Goal: Task Accomplishment & Management: Use online tool/utility

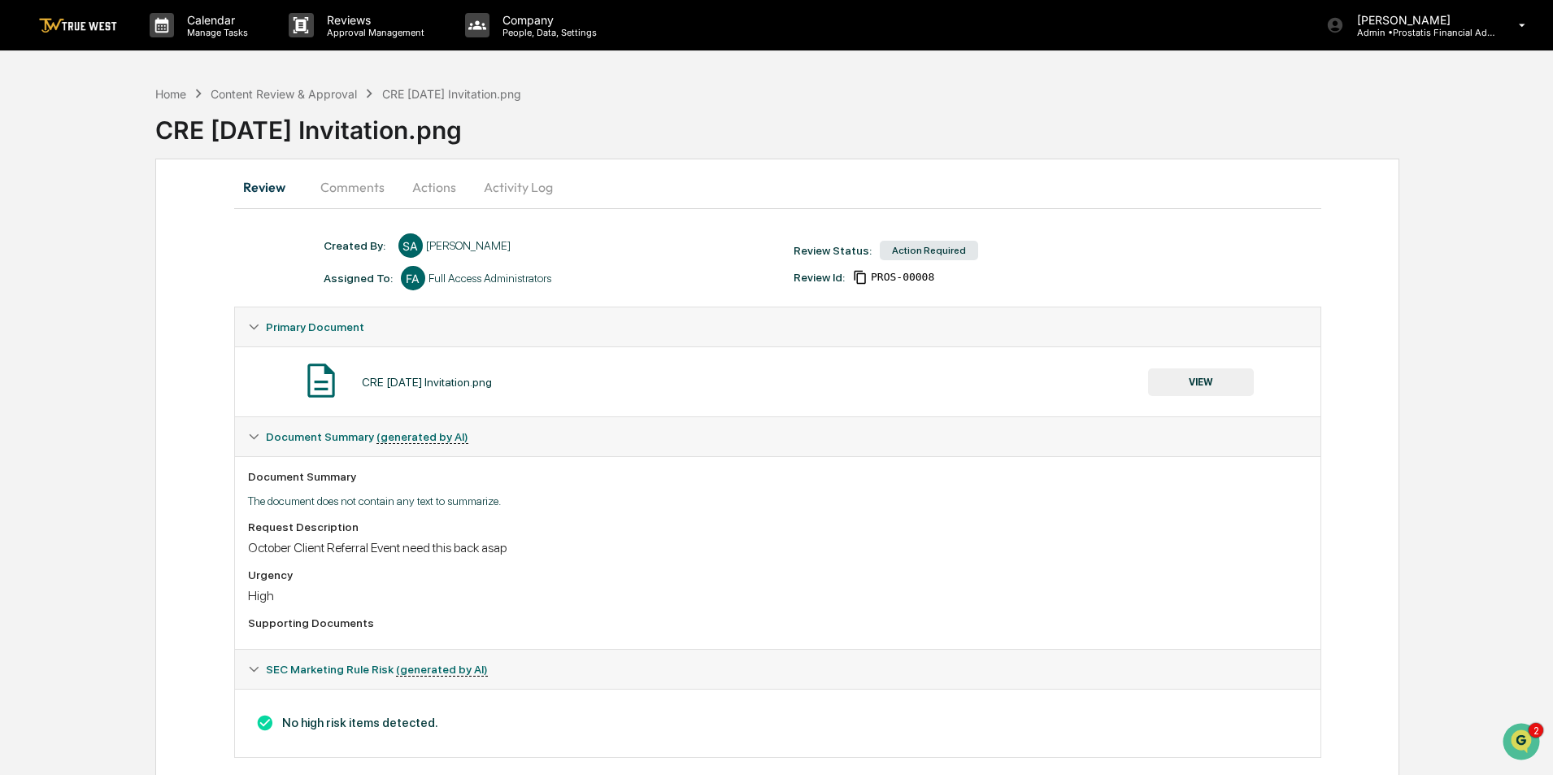
click at [406, 93] on div "CRE [DATE] Invitation.png" at bounding box center [451, 94] width 139 height 14
click at [431, 187] on button "Actions" at bounding box center [434, 186] width 73 height 39
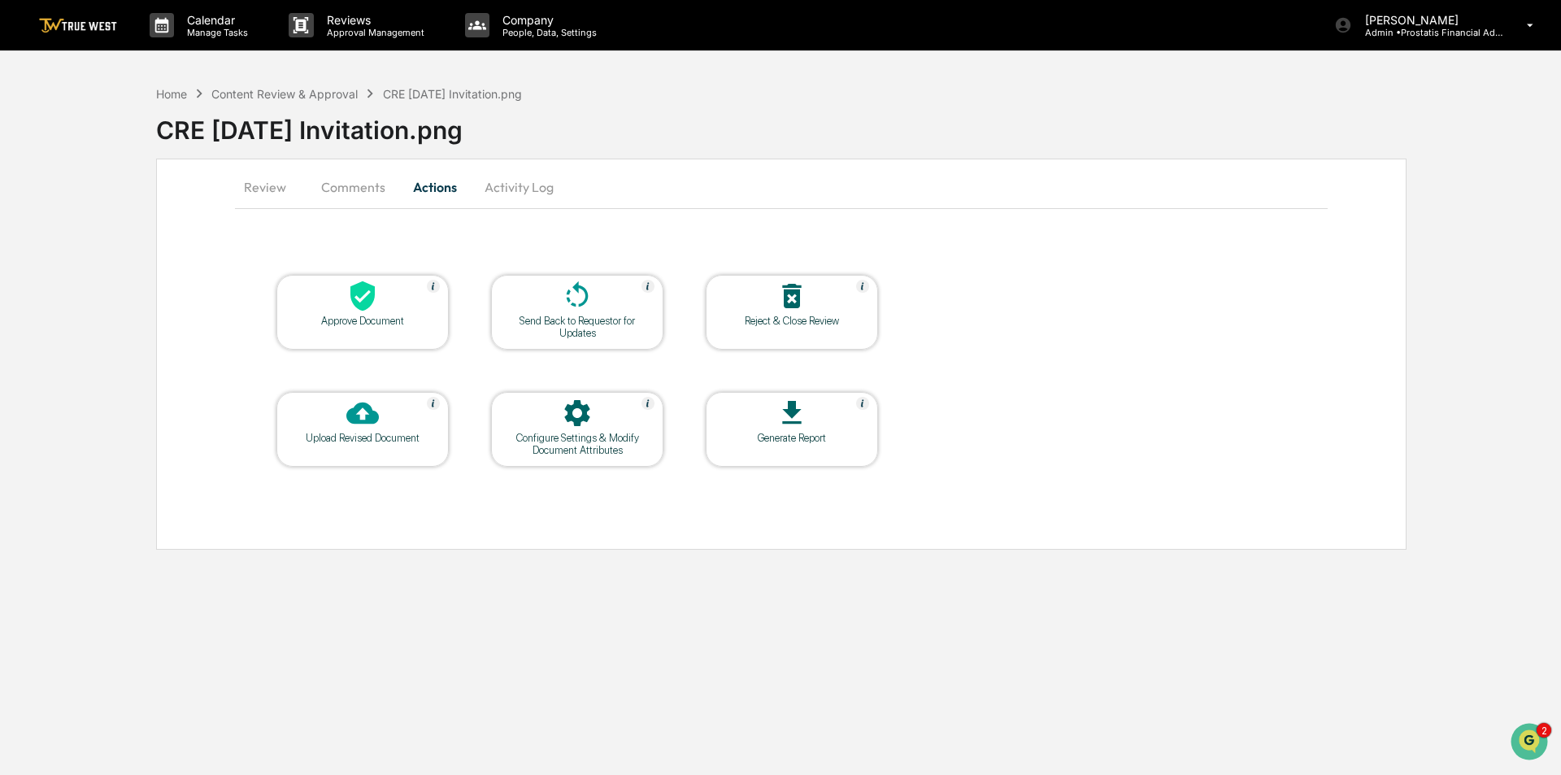
click at [263, 190] on button "Review" at bounding box center [271, 186] width 73 height 39
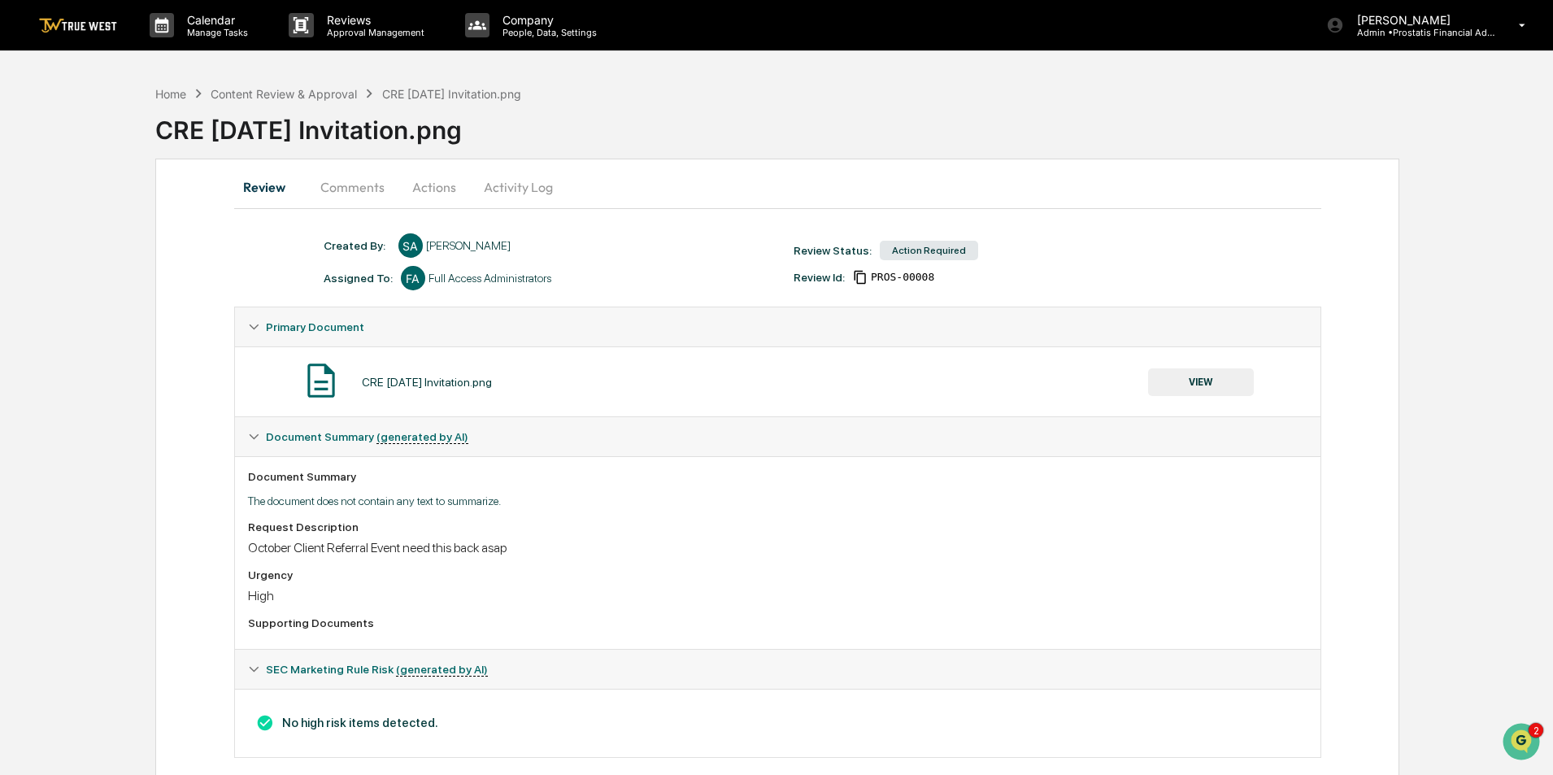
click at [1202, 380] on button "VIEW" at bounding box center [1201, 382] width 106 height 28
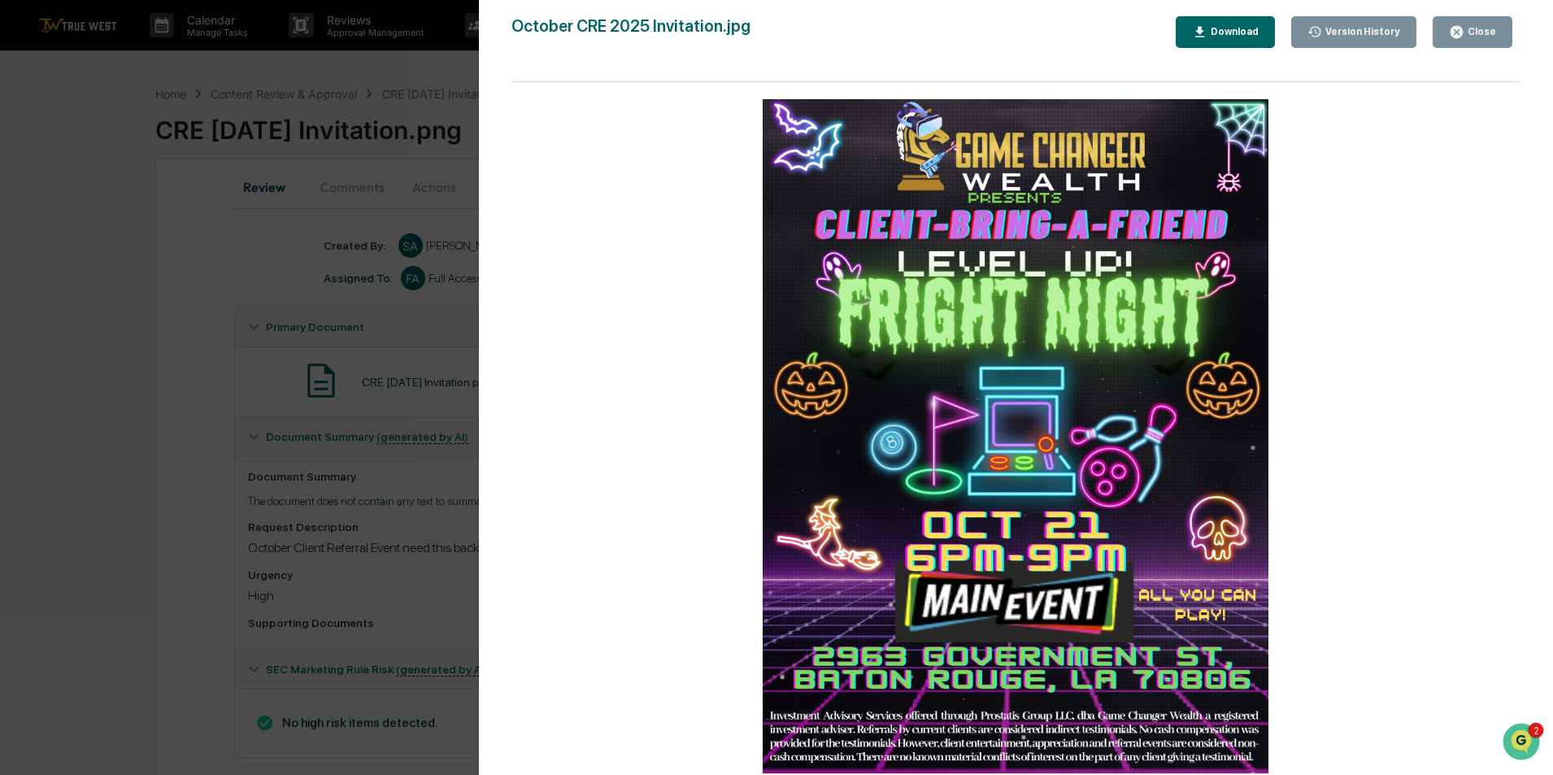
scroll to position [24, 0]
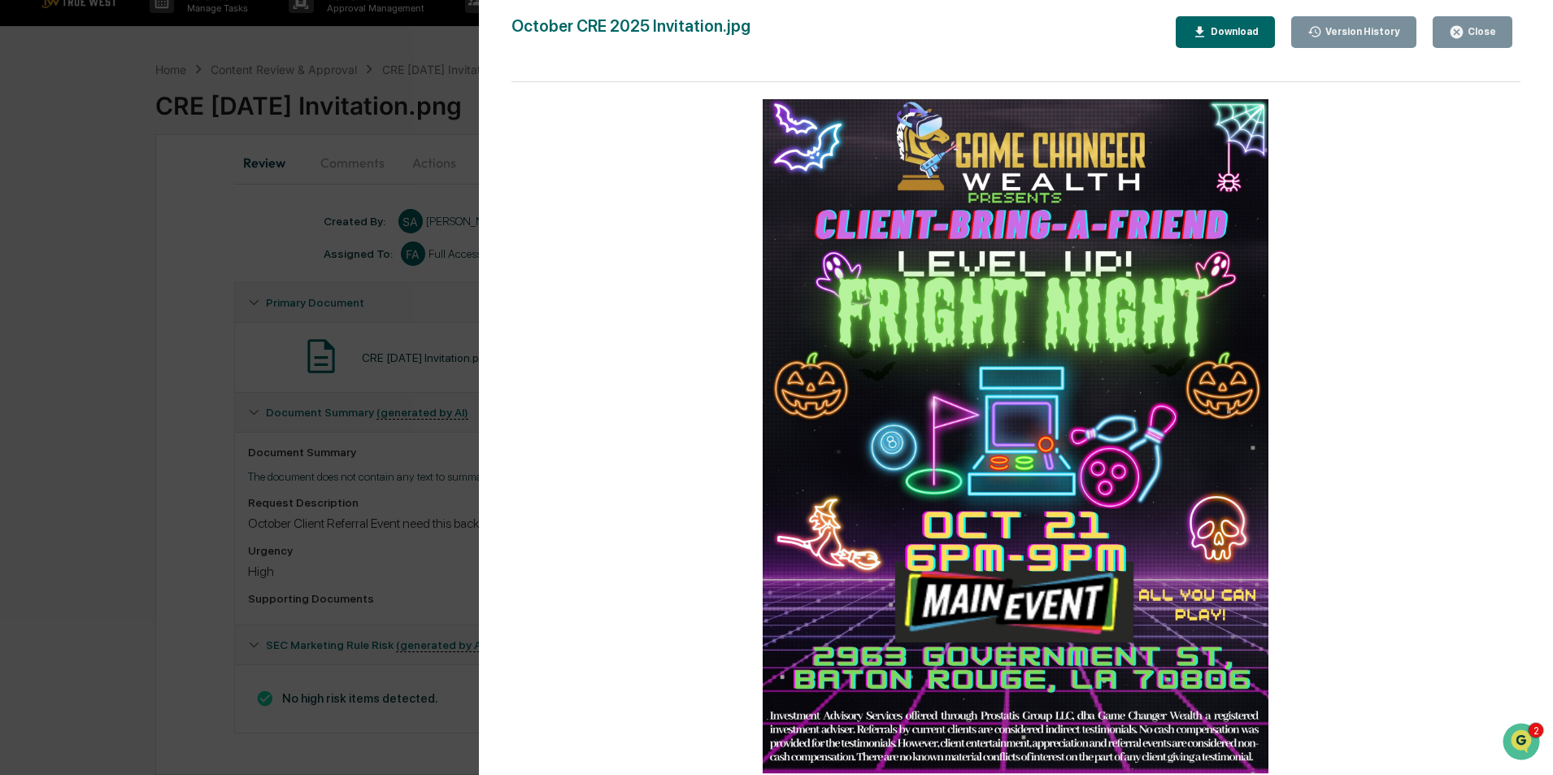
click at [1481, 30] on div "Close" at bounding box center [1480, 31] width 32 height 11
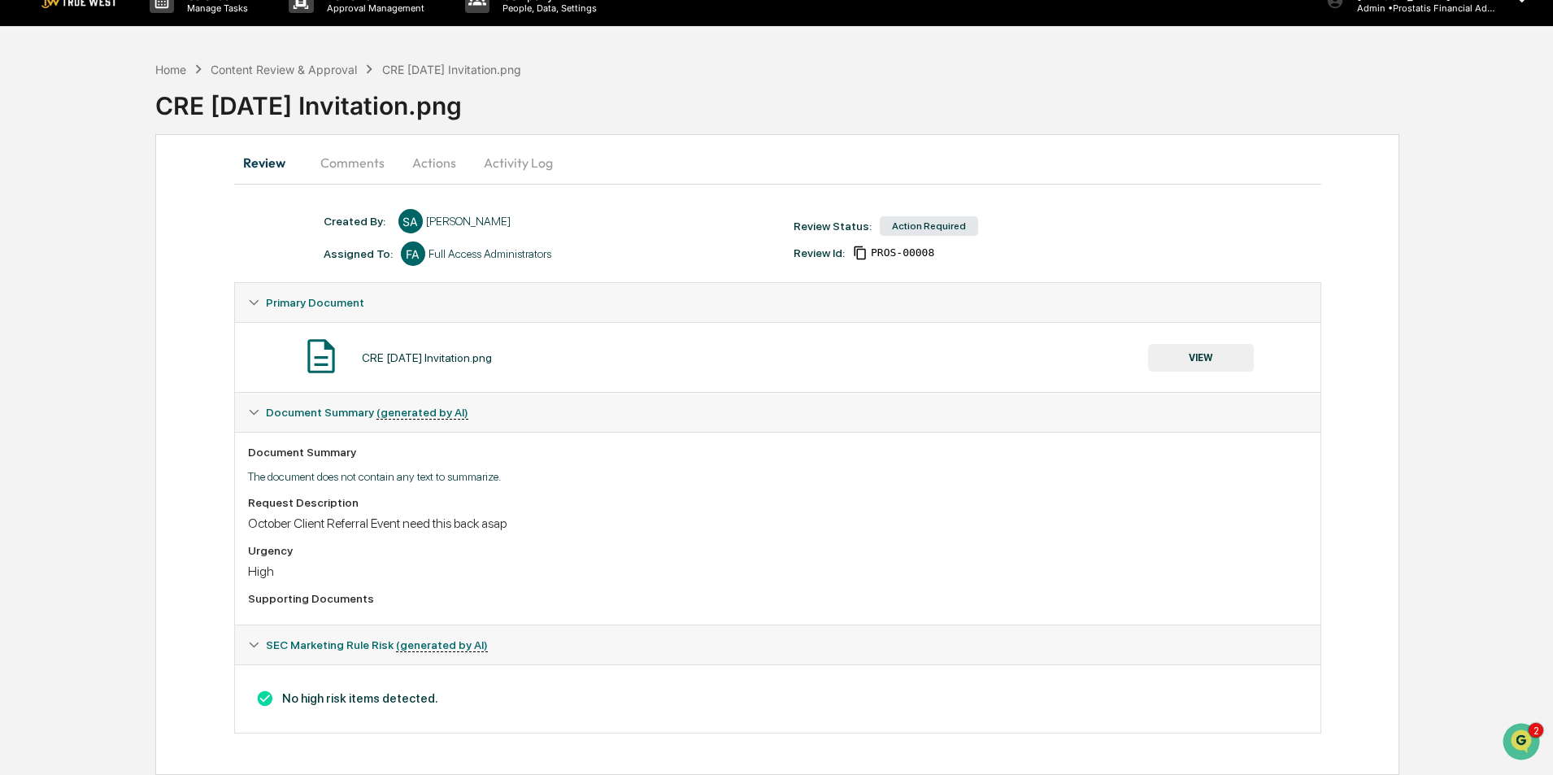
scroll to position [0, 0]
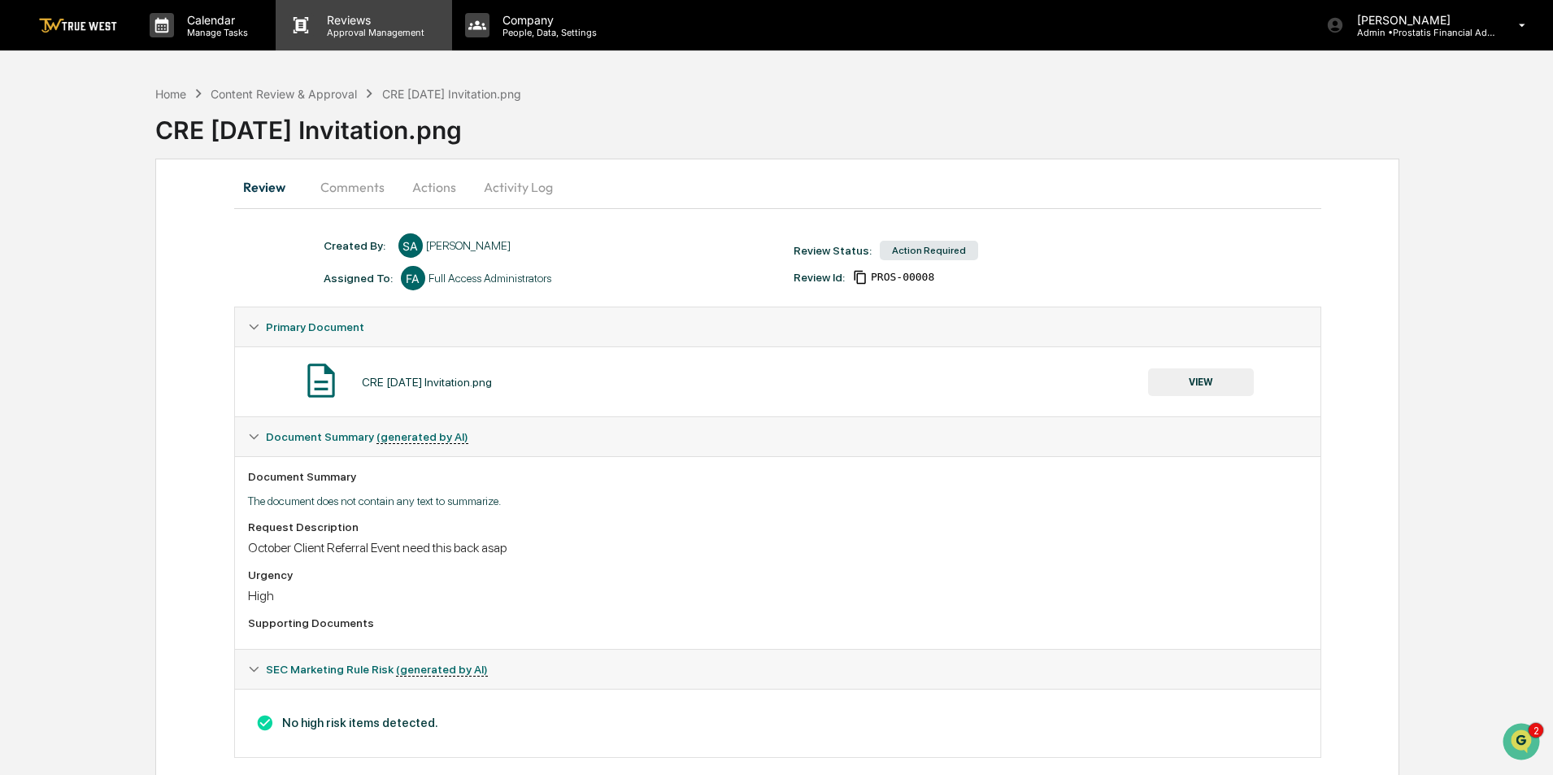
click at [389, 36] on p "Approval Management" at bounding box center [373, 32] width 119 height 11
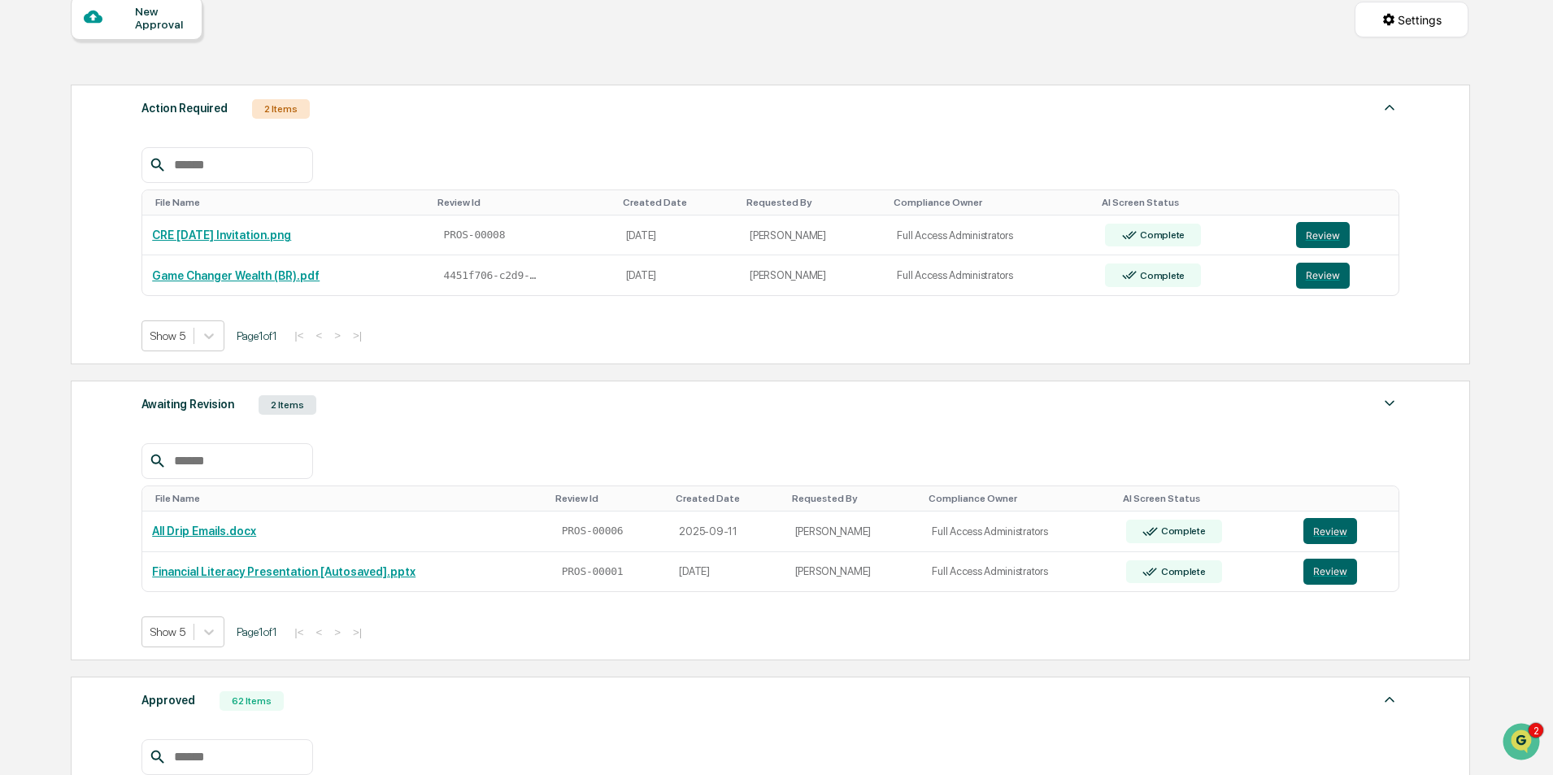
scroll to position [325, 0]
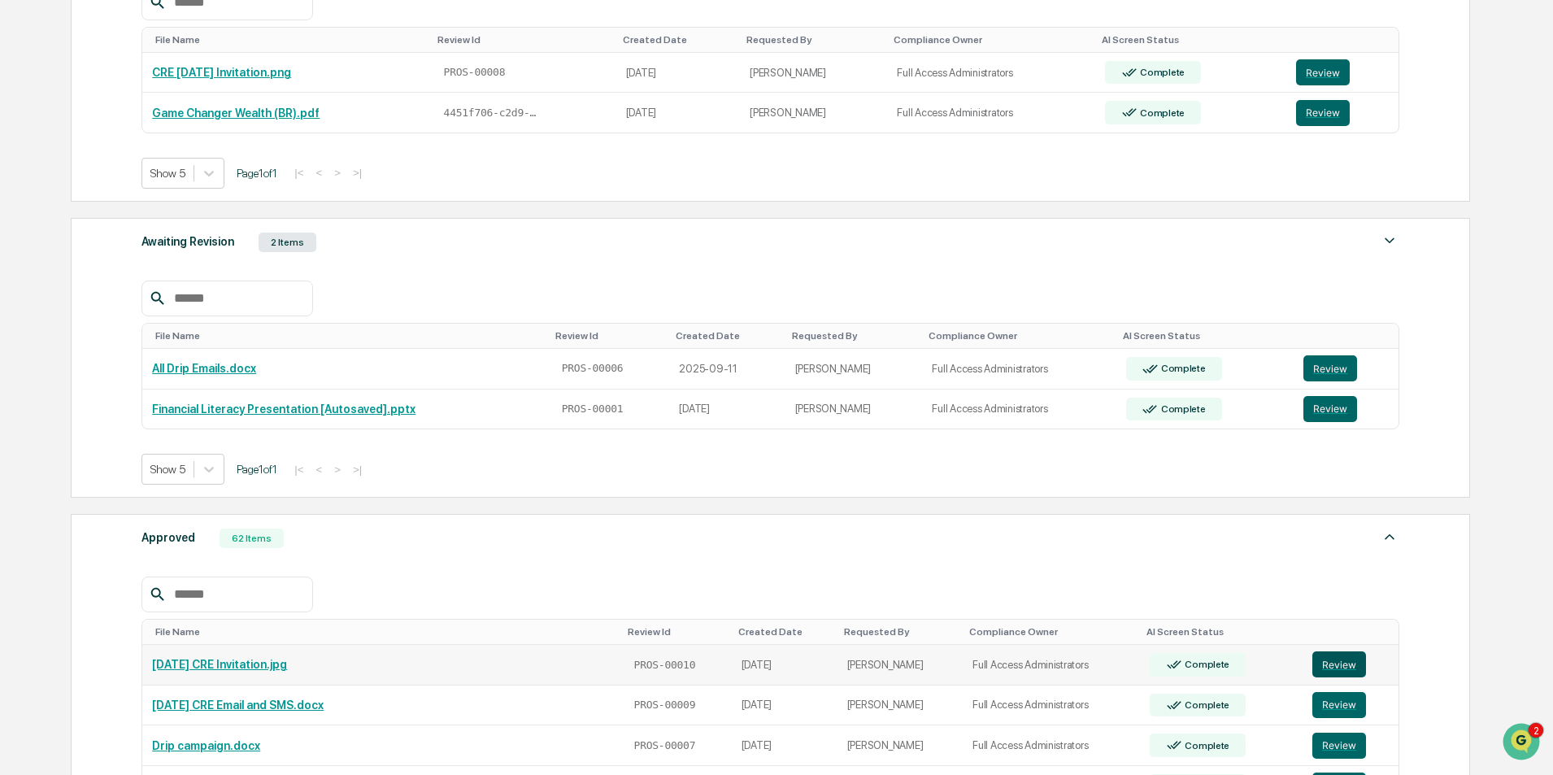
click at [1354, 651] on button "Review" at bounding box center [1339, 664] width 54 height 26
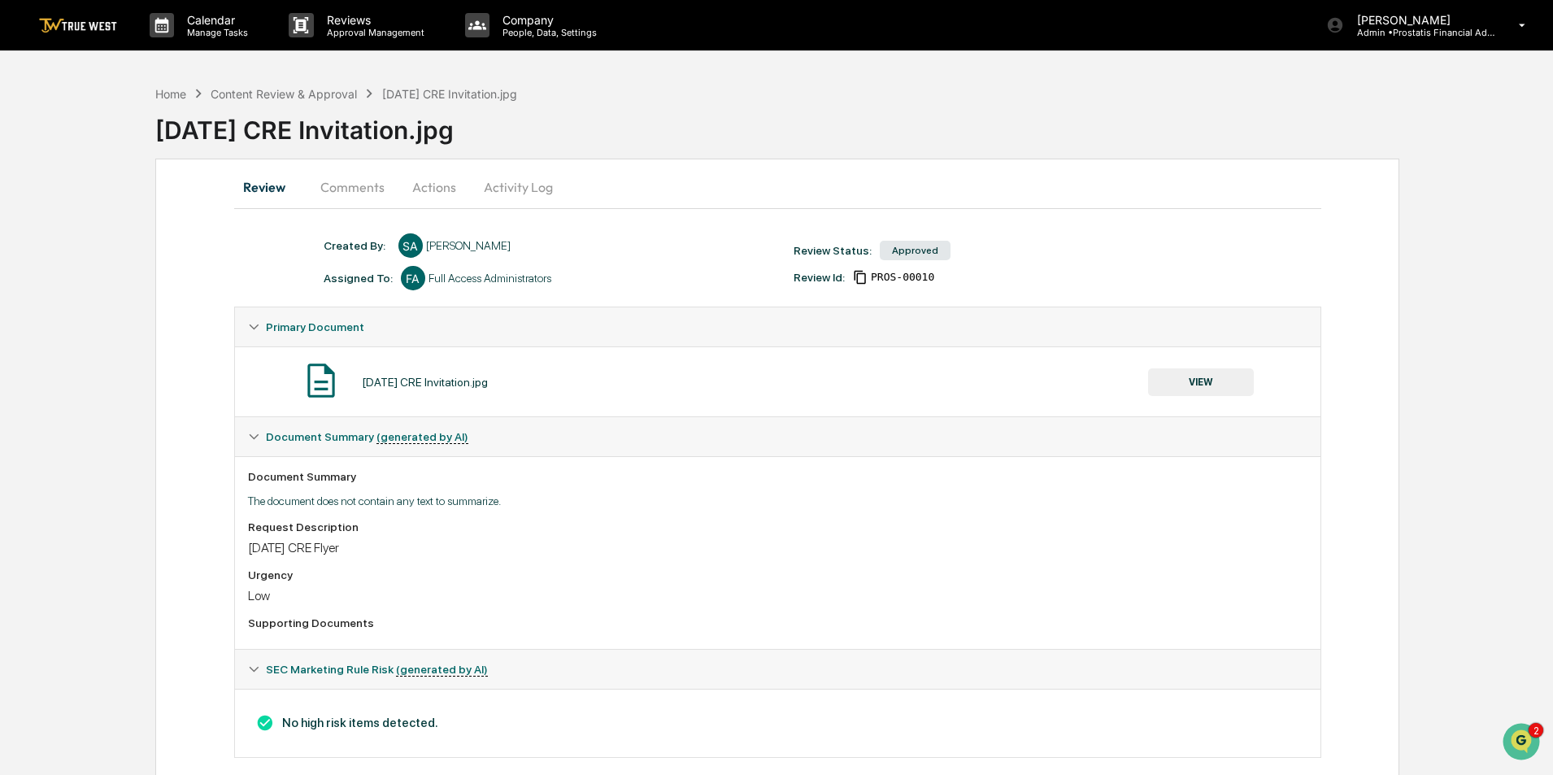
click at [1198, 388] on button "VIEW" at bounding box center [1201, 382] width 106 height 28
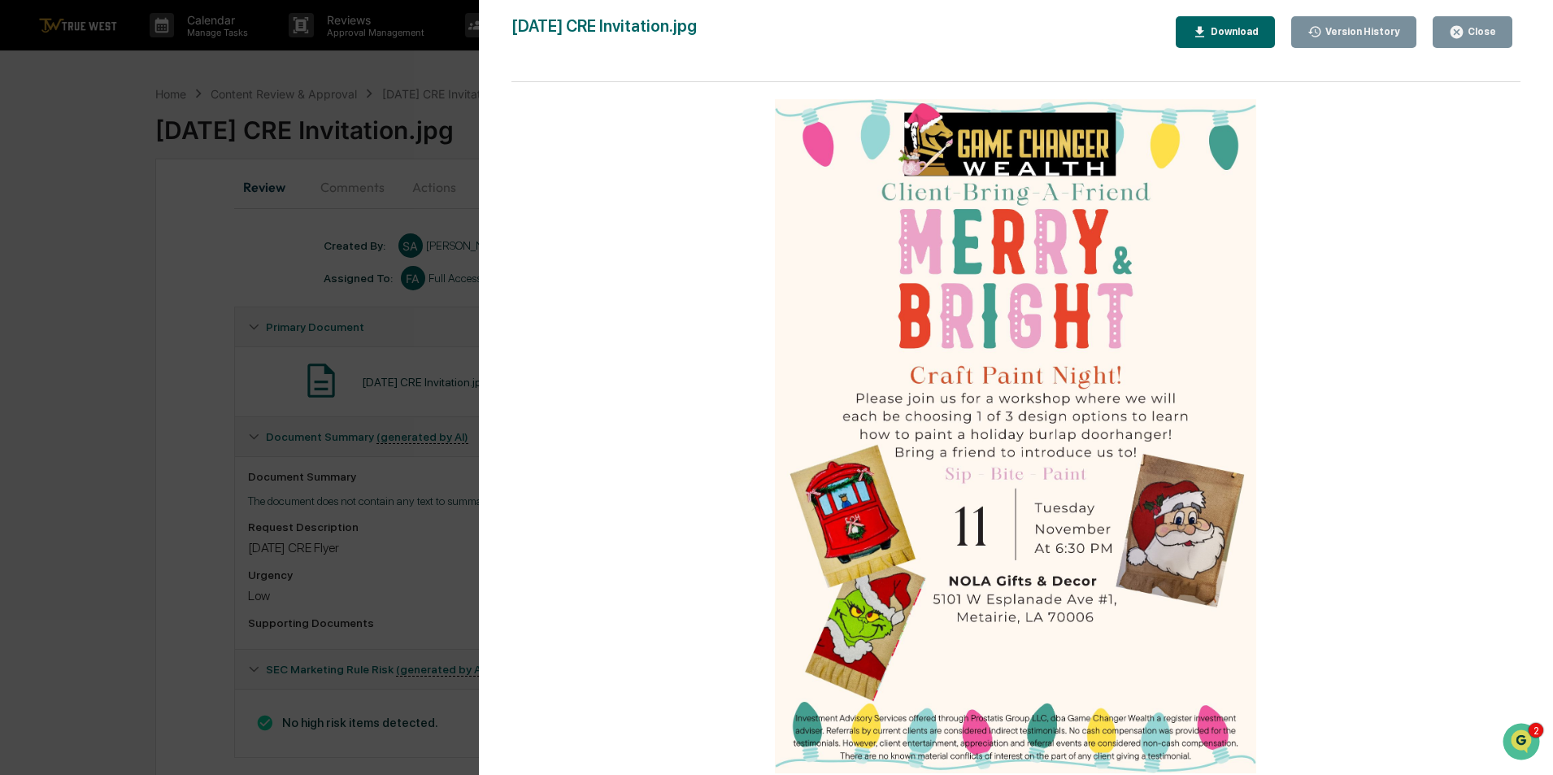
scroll to position [24, 0]
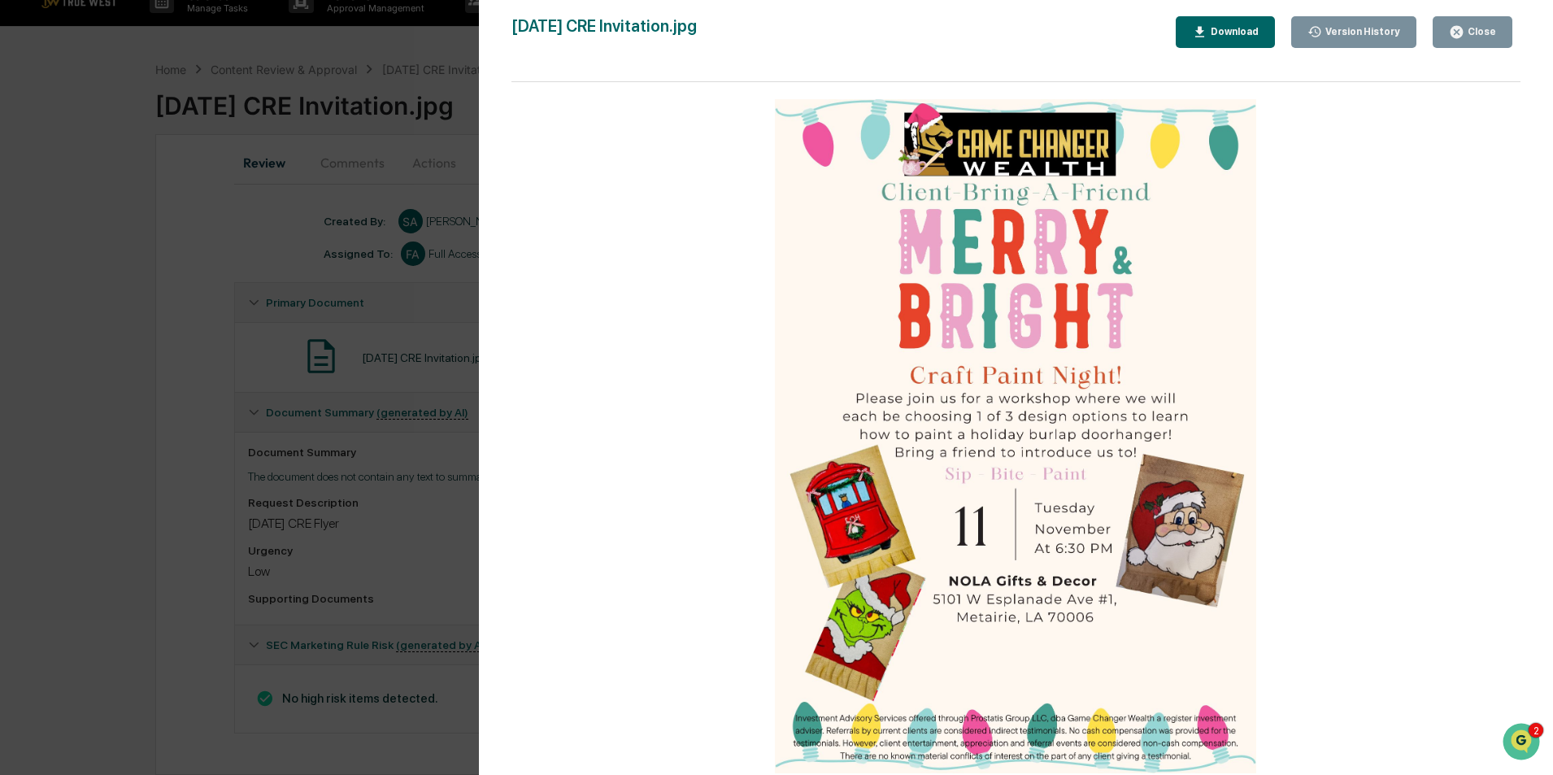
click at [1483, 33] on div "Close" at bounding box center [1480, 31] width 32 height 11
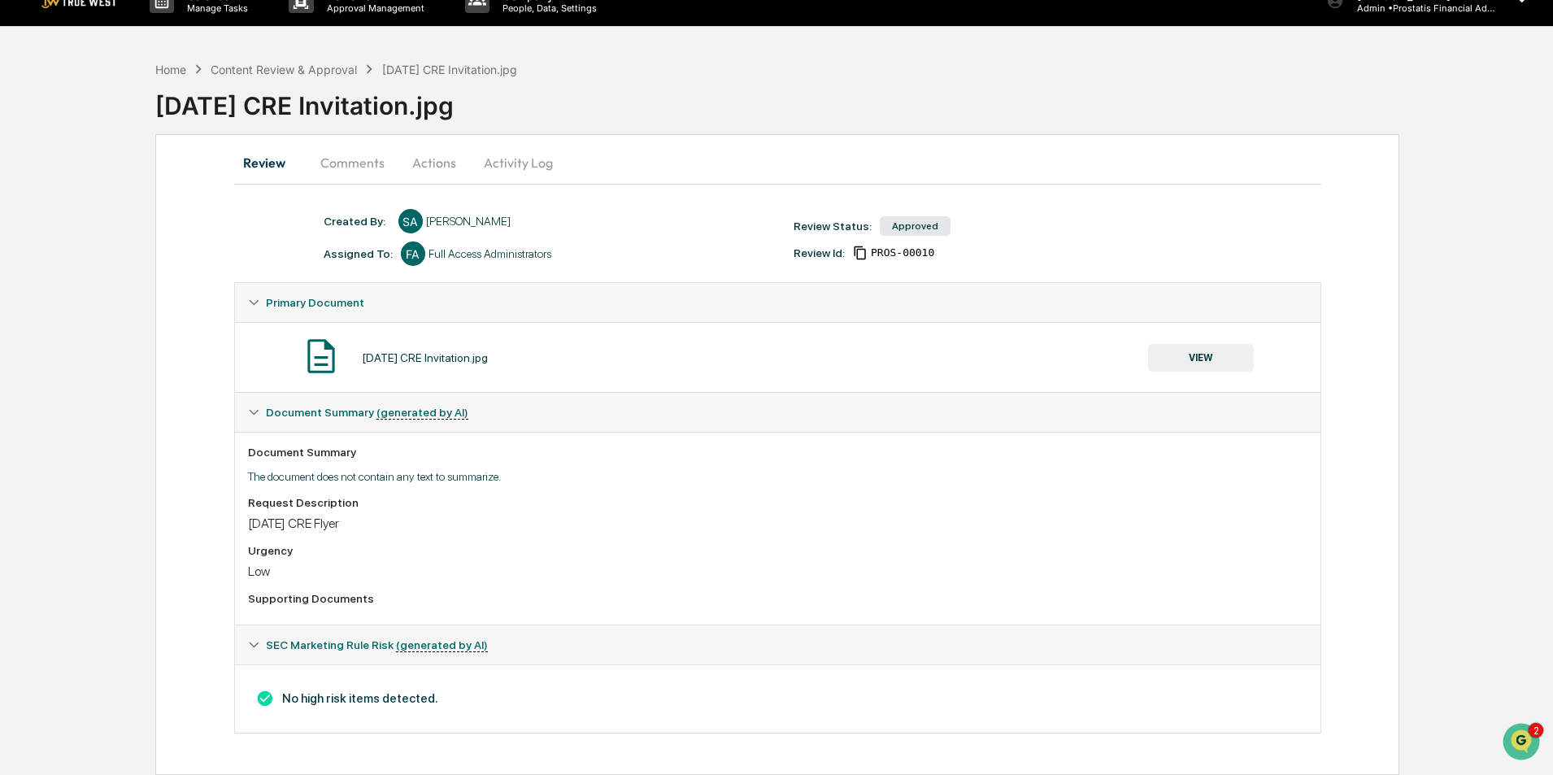
scroll to position [0, 0]
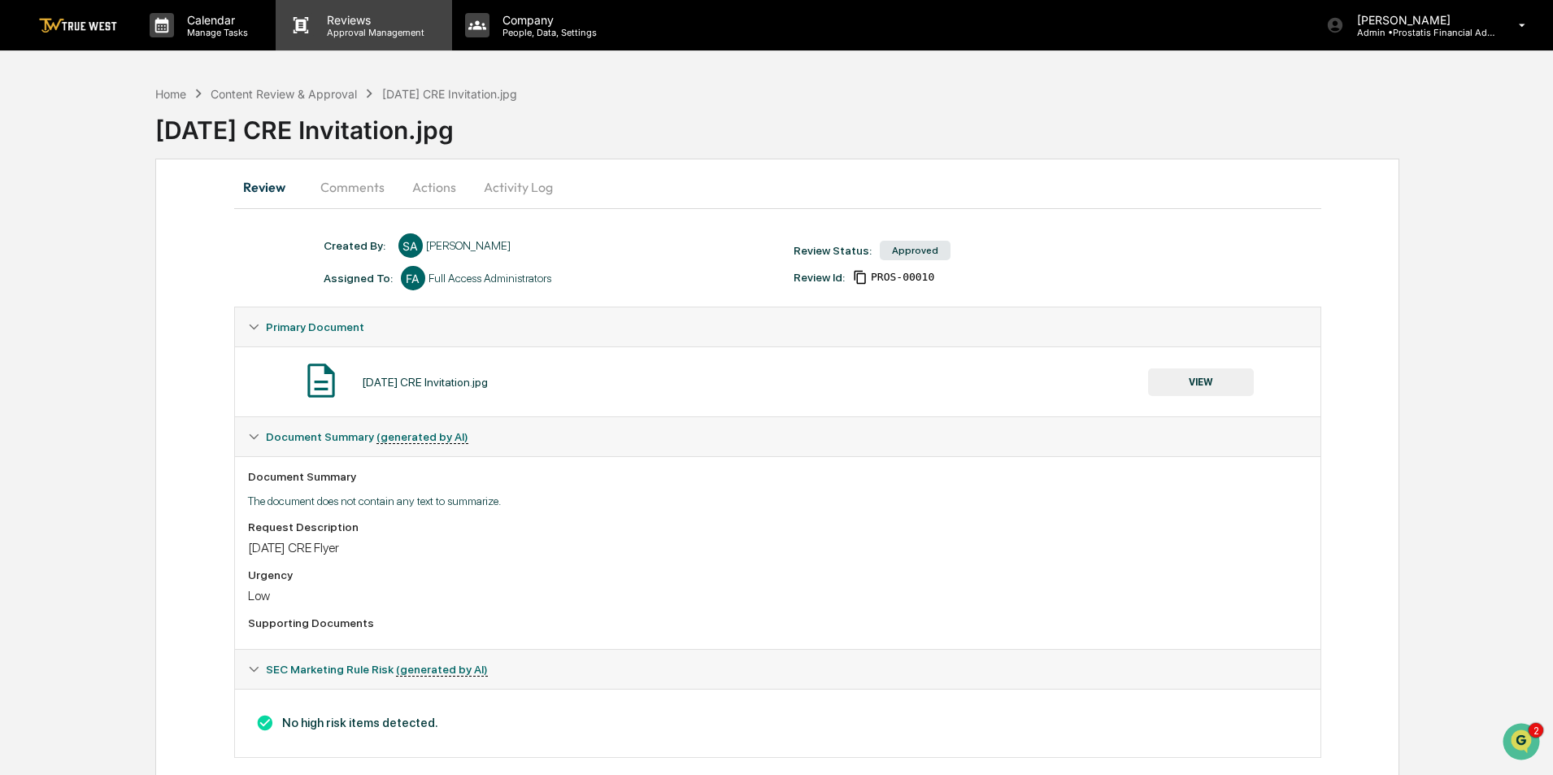
click at [380, 32] on p "Approval Management" at bounding box center [373, 32] width 119 height 11
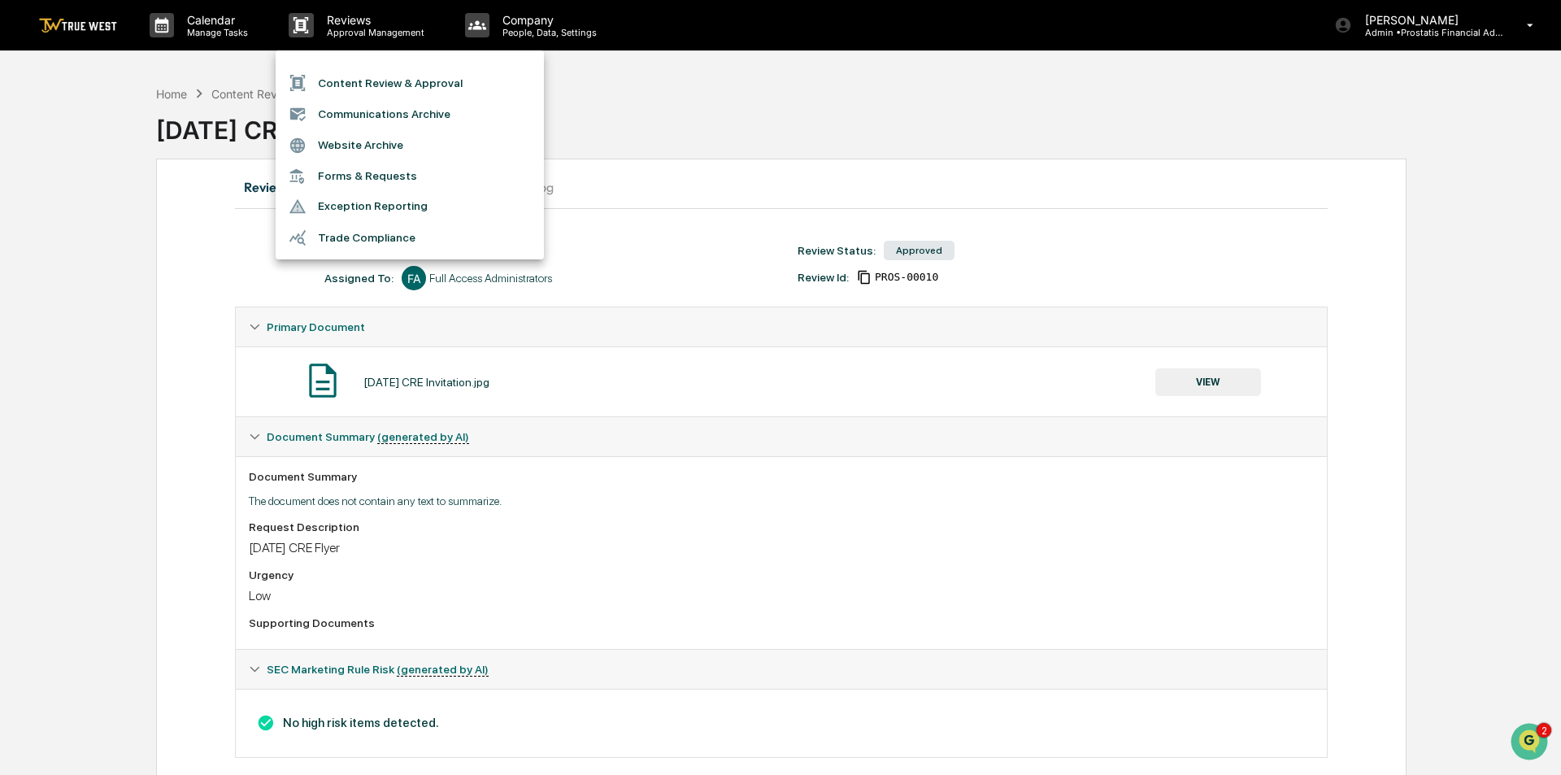
click at [409, 83] on li "Content Review & Approval" at bounding box center [410, 82] width 268 height 31
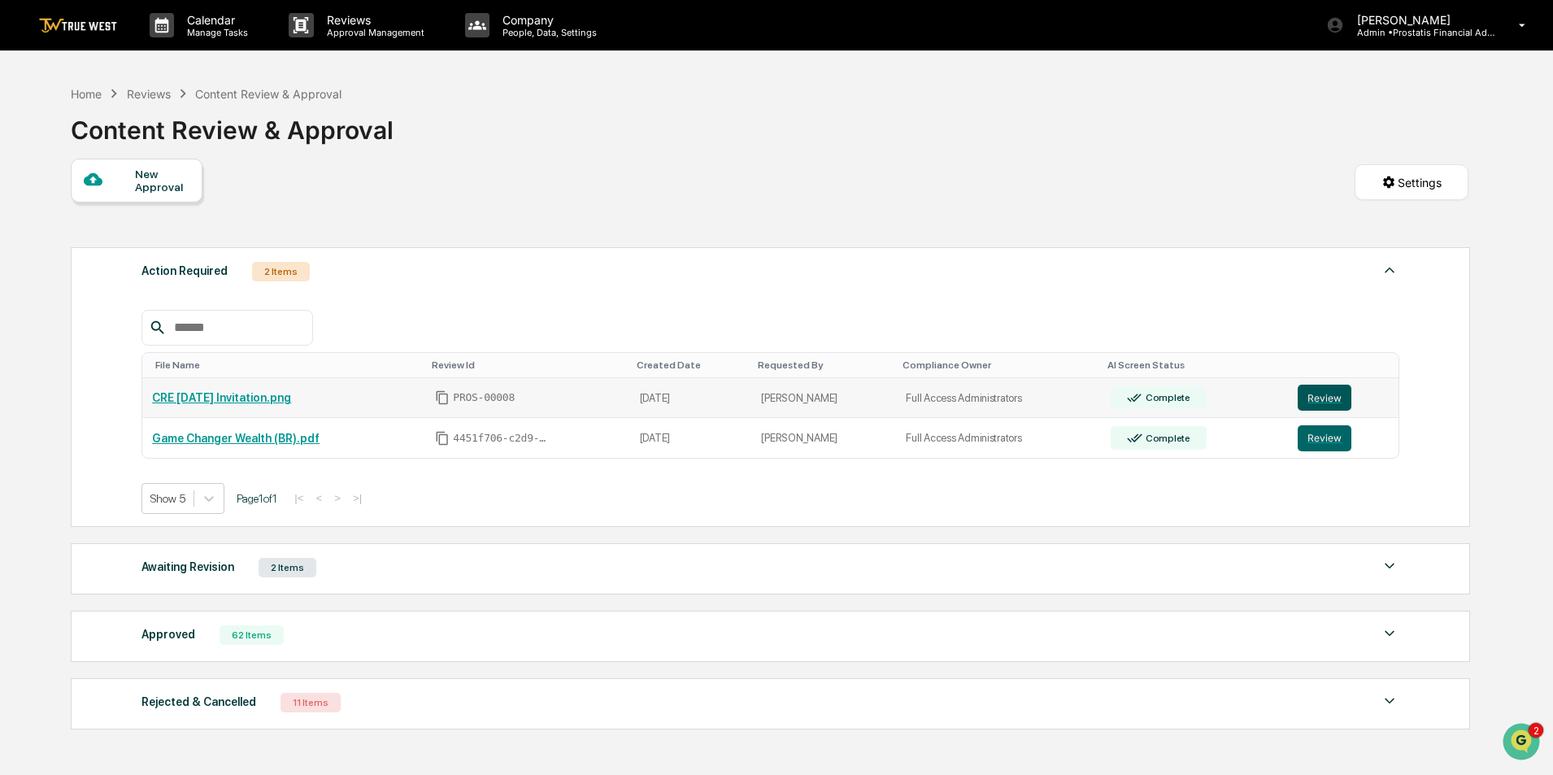
click at [1333, 399] on button "Review" at bounding box center [1325, 398] width 54 height 26
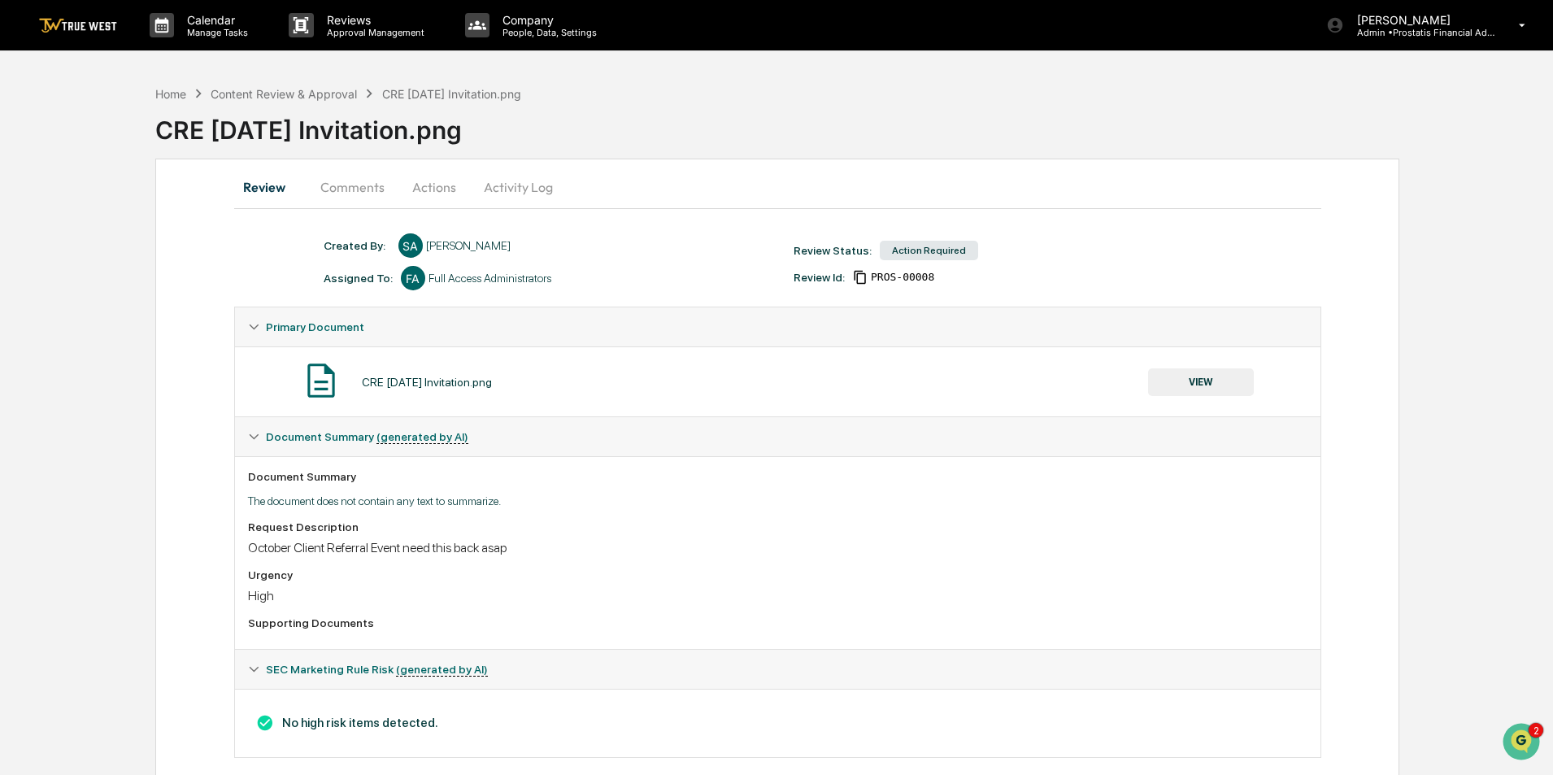
click at [1217, 389] on button "VIEW" at bounding box center [1201, 382] width 106 height 28
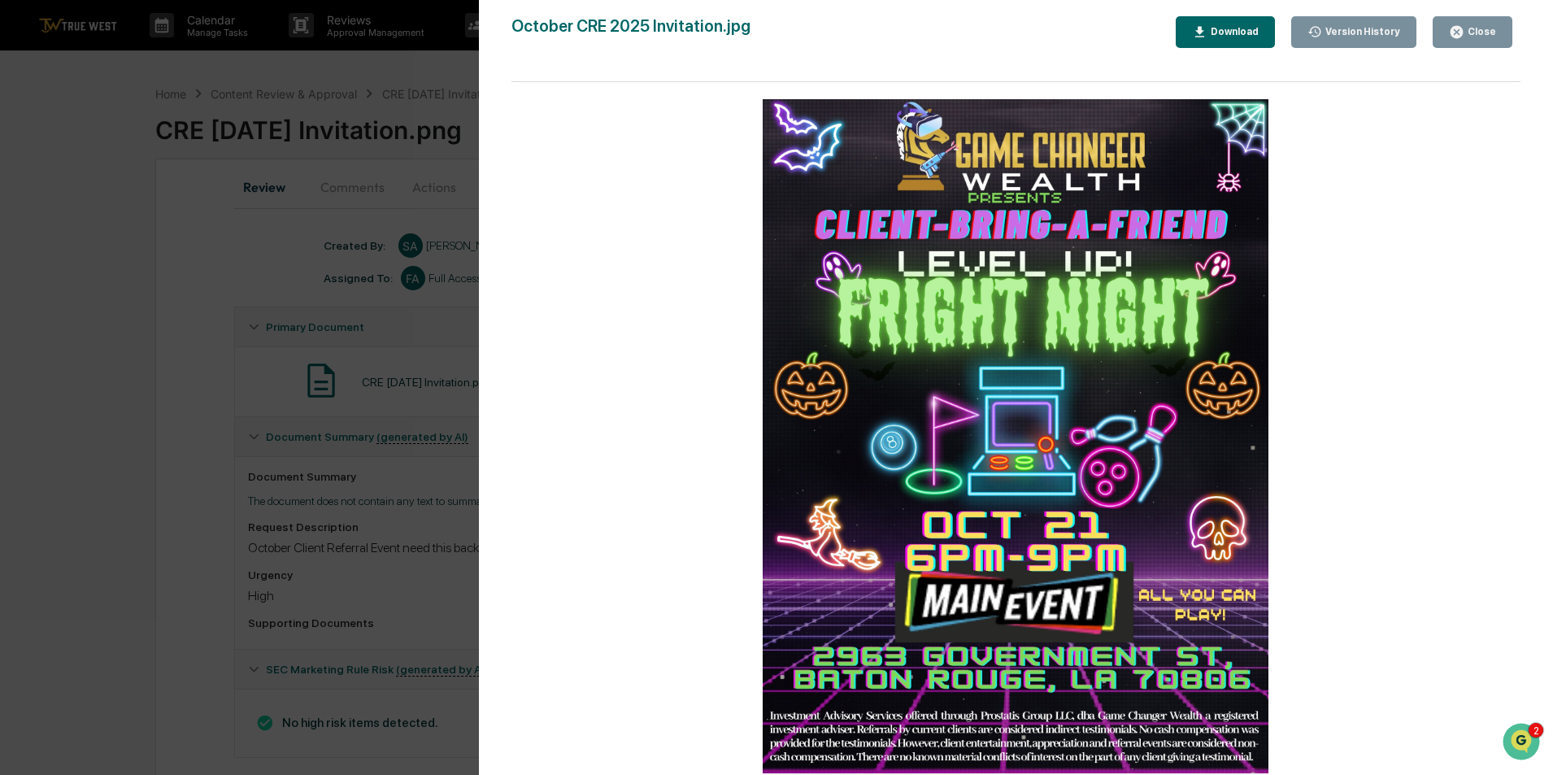
scroll to position [24, 0]
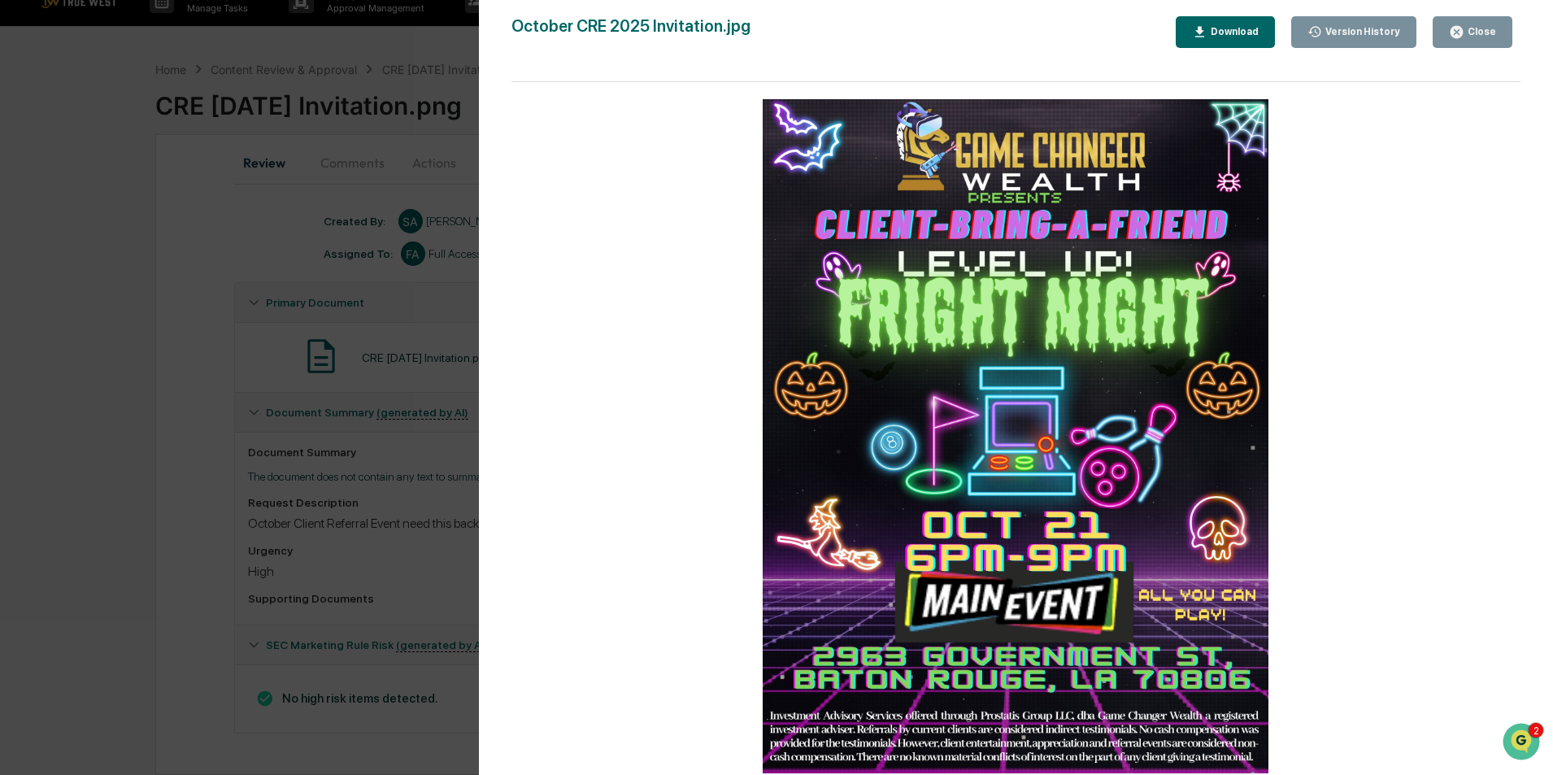
click at [1481, 24] on div "Close" at bounding box center [1472, 31] width 47 height 15
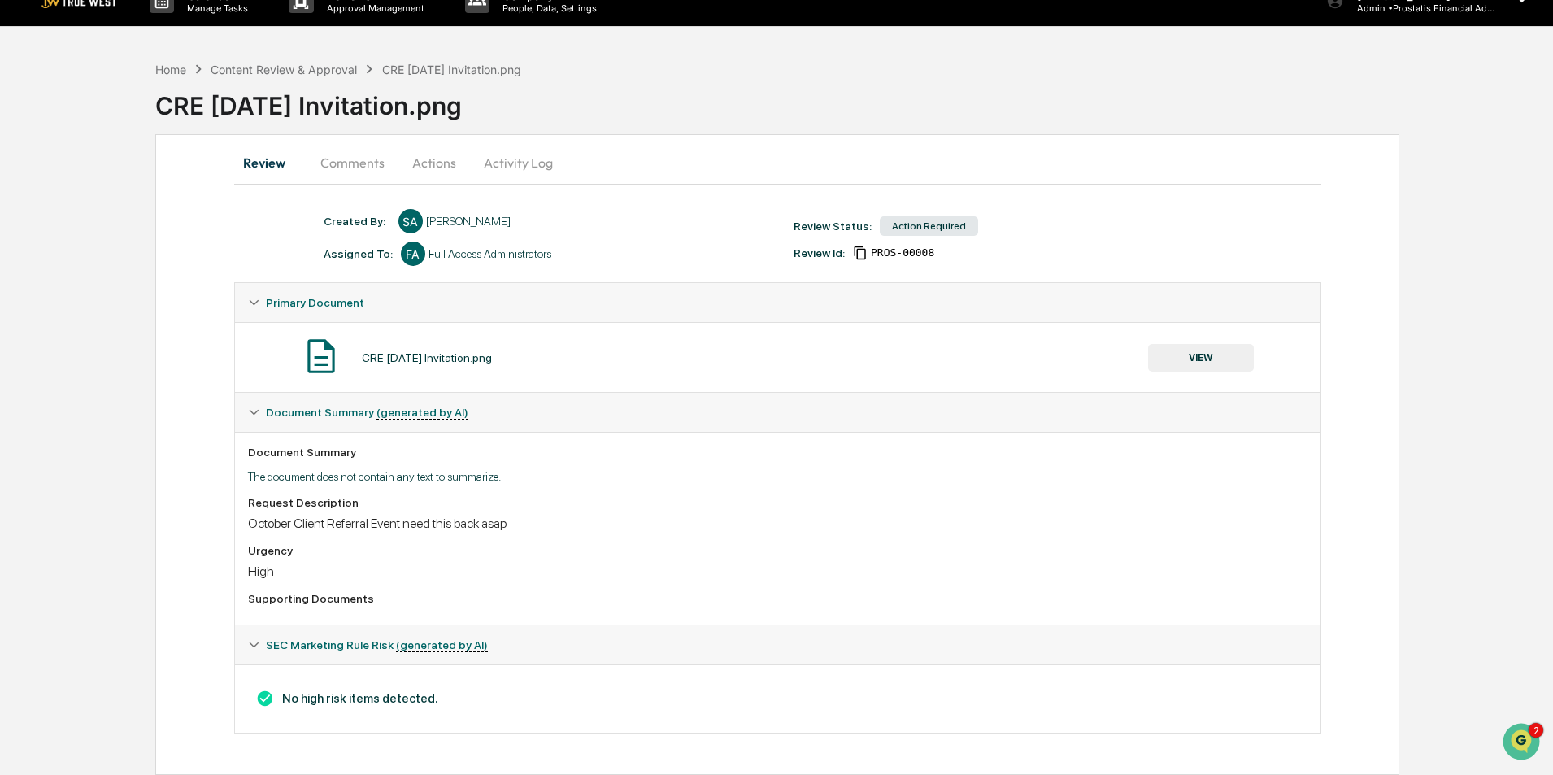
click at [527, 164] on button "Activity Log" at bounding box center [518, 162] width 95 height 39
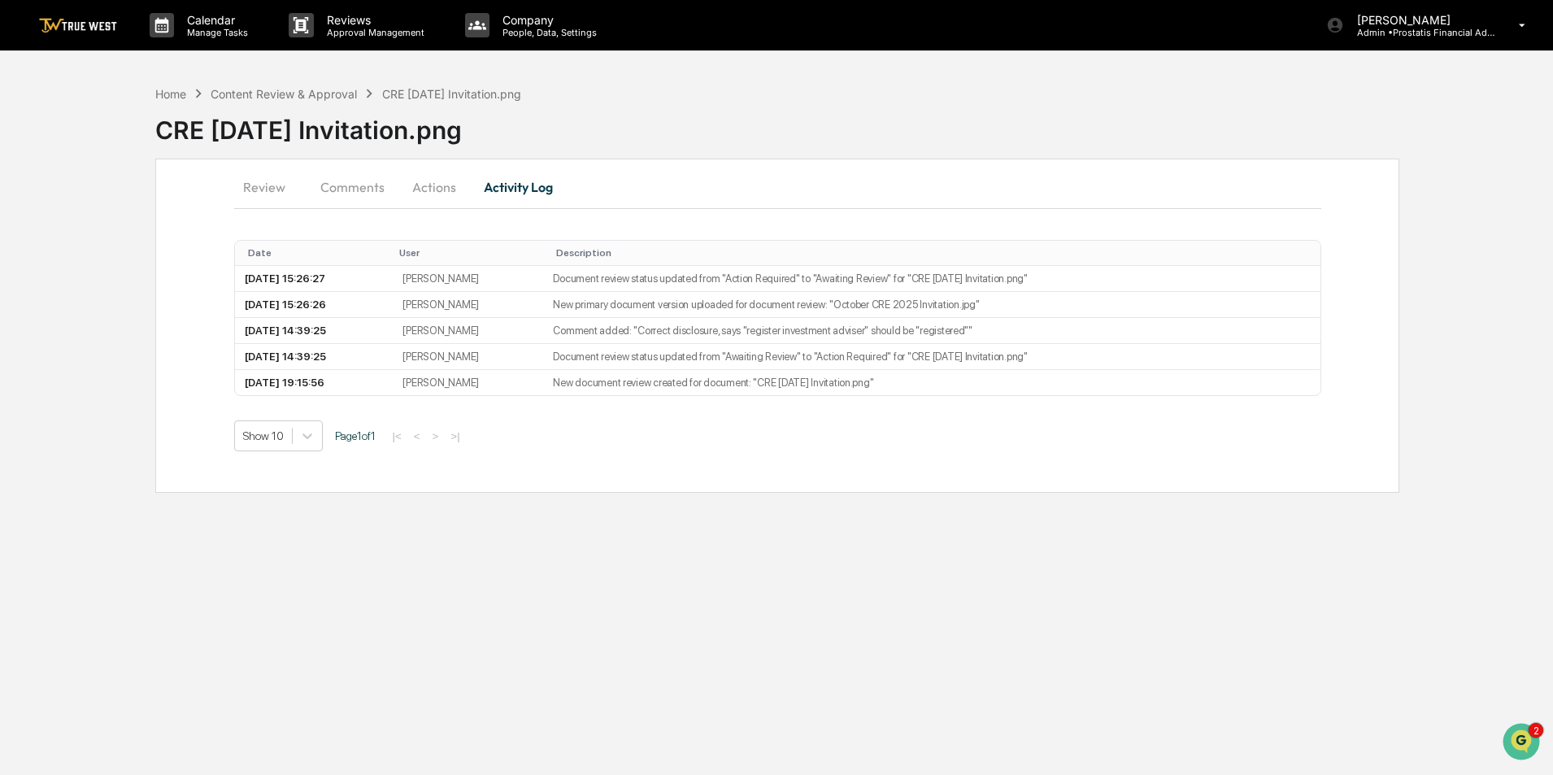
scroll to position [0, 0]
click at [446, 195] on button "Actions" at bounding box center [434, 186] width 73 height 39
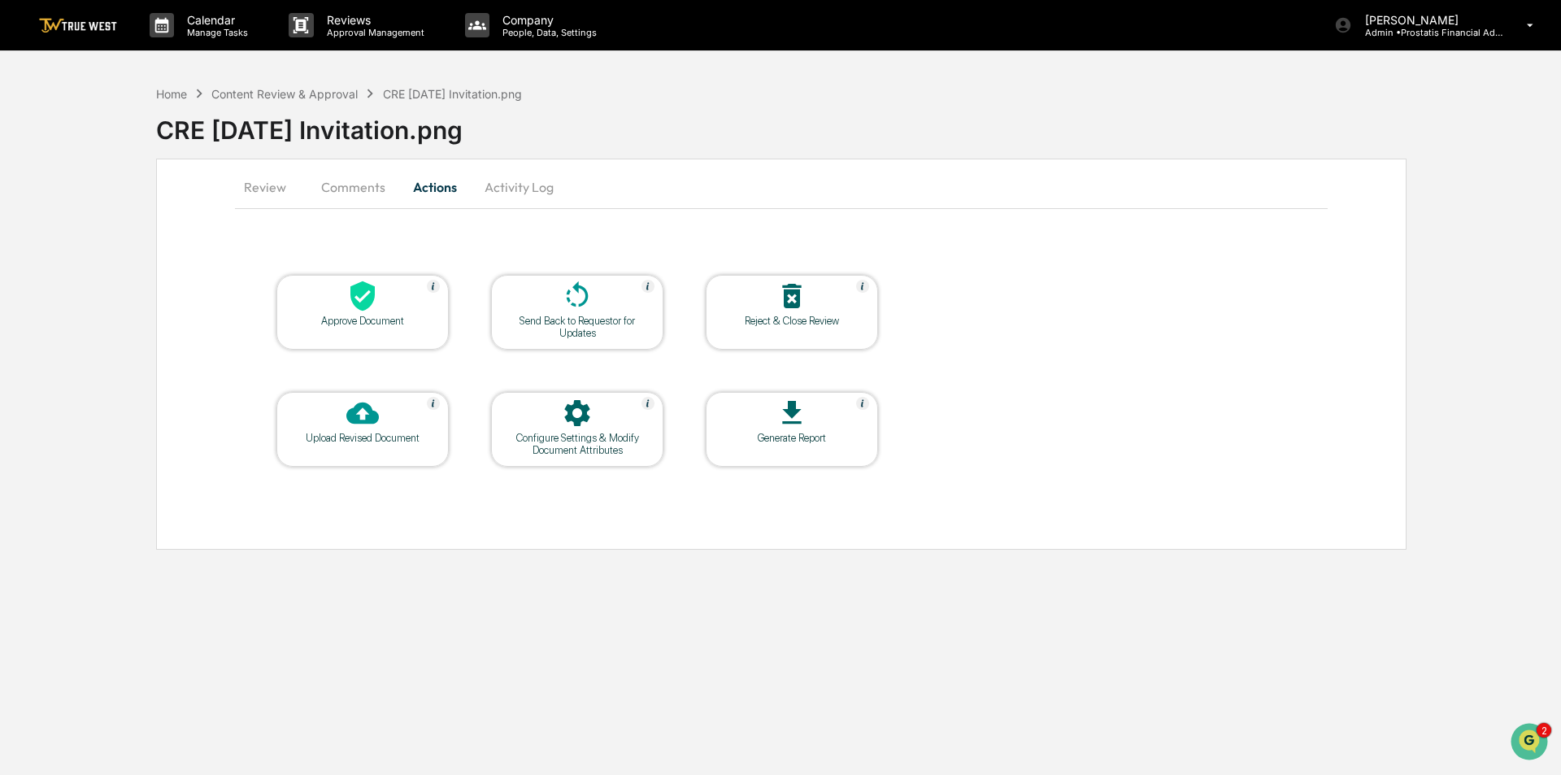
click at [355, 306] on icon at bounding box center [362, 296] width 24 height 30
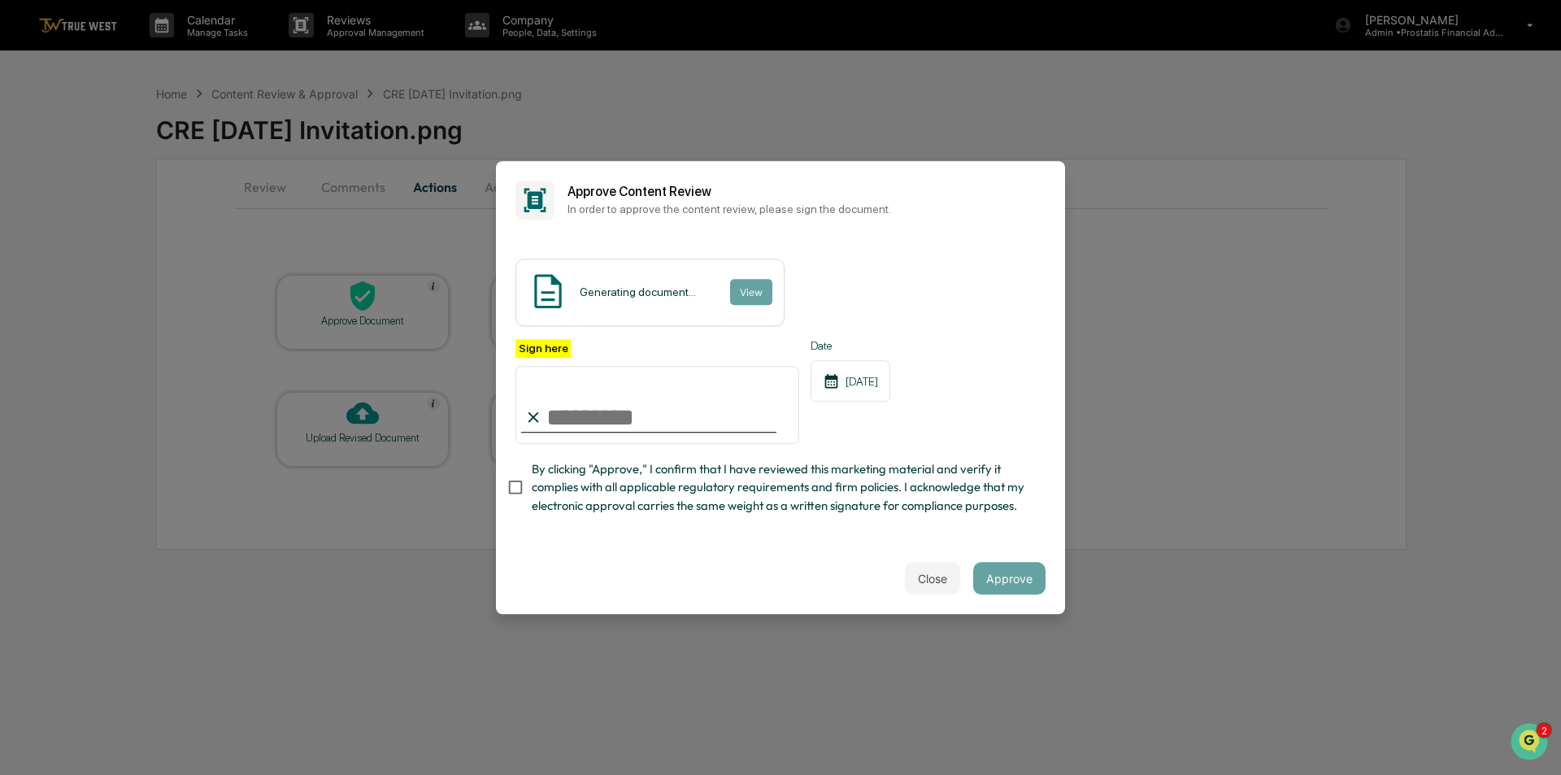
click at [594, 425] on input "Sign here" at bounding box center [657, 405] width 284 height 78
type input "**********"
click at [588, 491] on span "By clicking "Approve," I confirm that I have reviewed this marketing material a…" at bounding box center [782, 487] width 501 height 54
click at [748, 289] on button "View" at bounding box center [750, 292] width 42 height 26
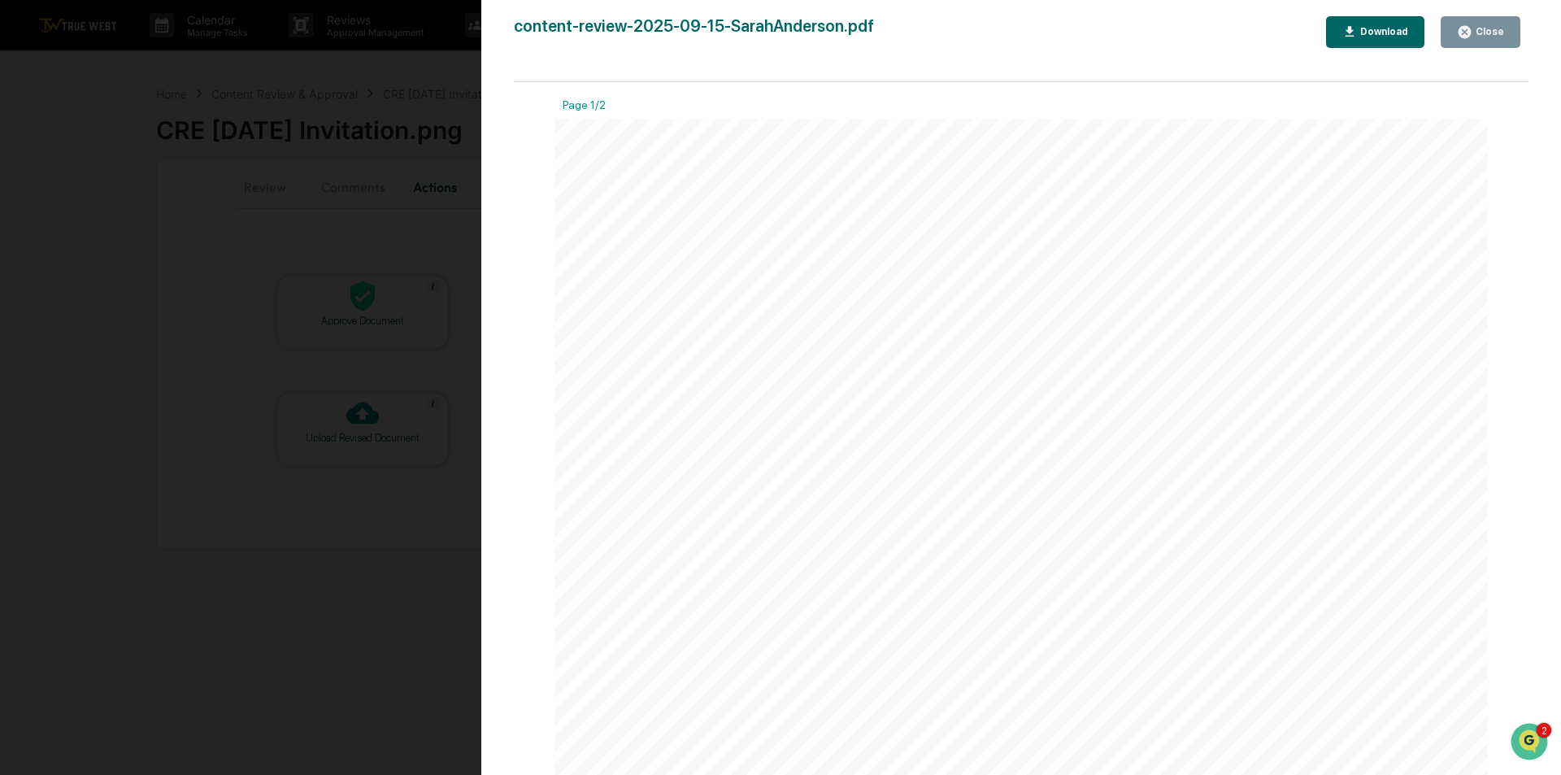
click at [1489, 26] on div "Close" at bounding box center [1488, 31] width 32 height 11
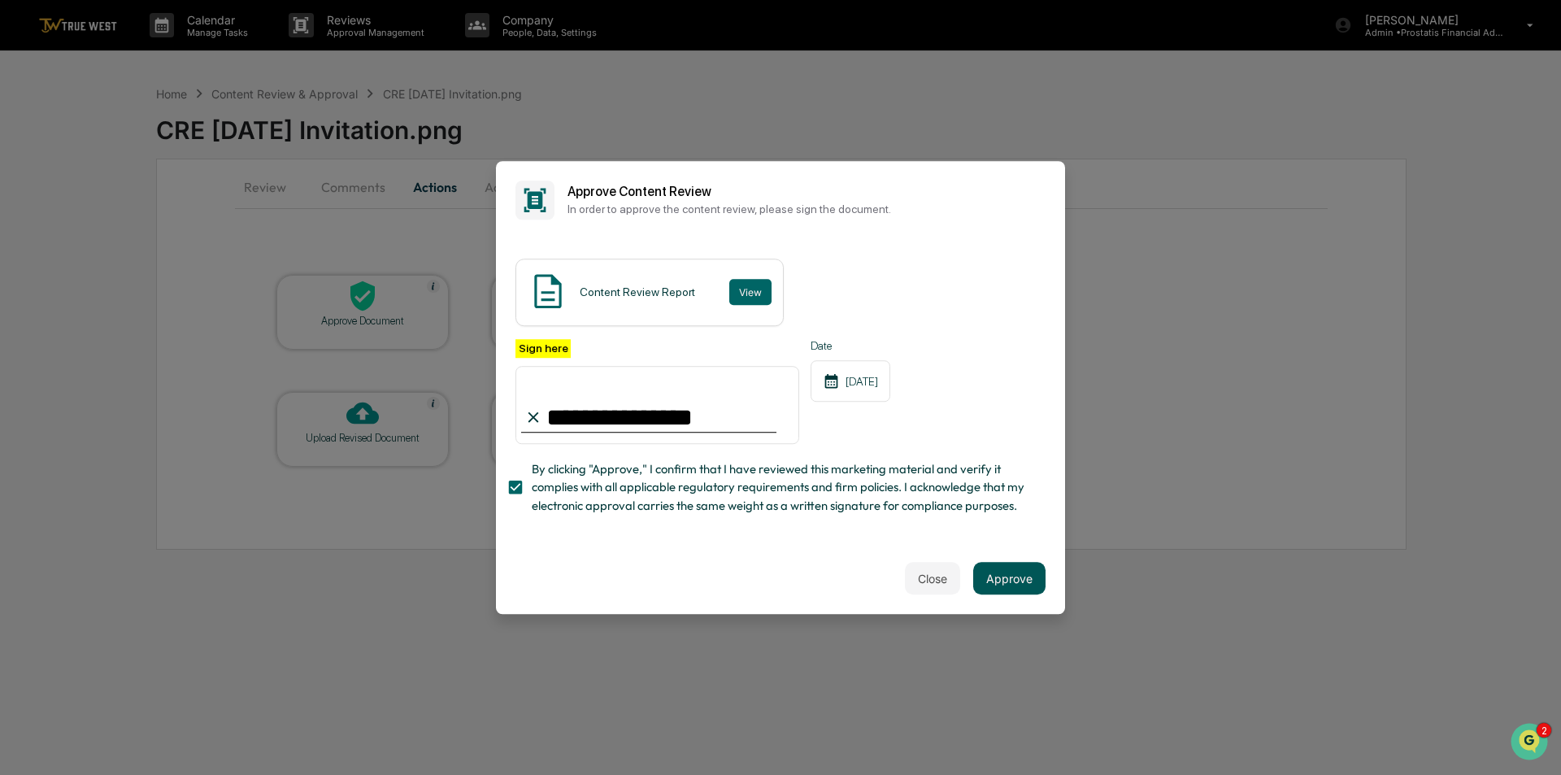
click at [994, 577] on button "Approve" at bounding box center [1009, 578] width 72 height 33
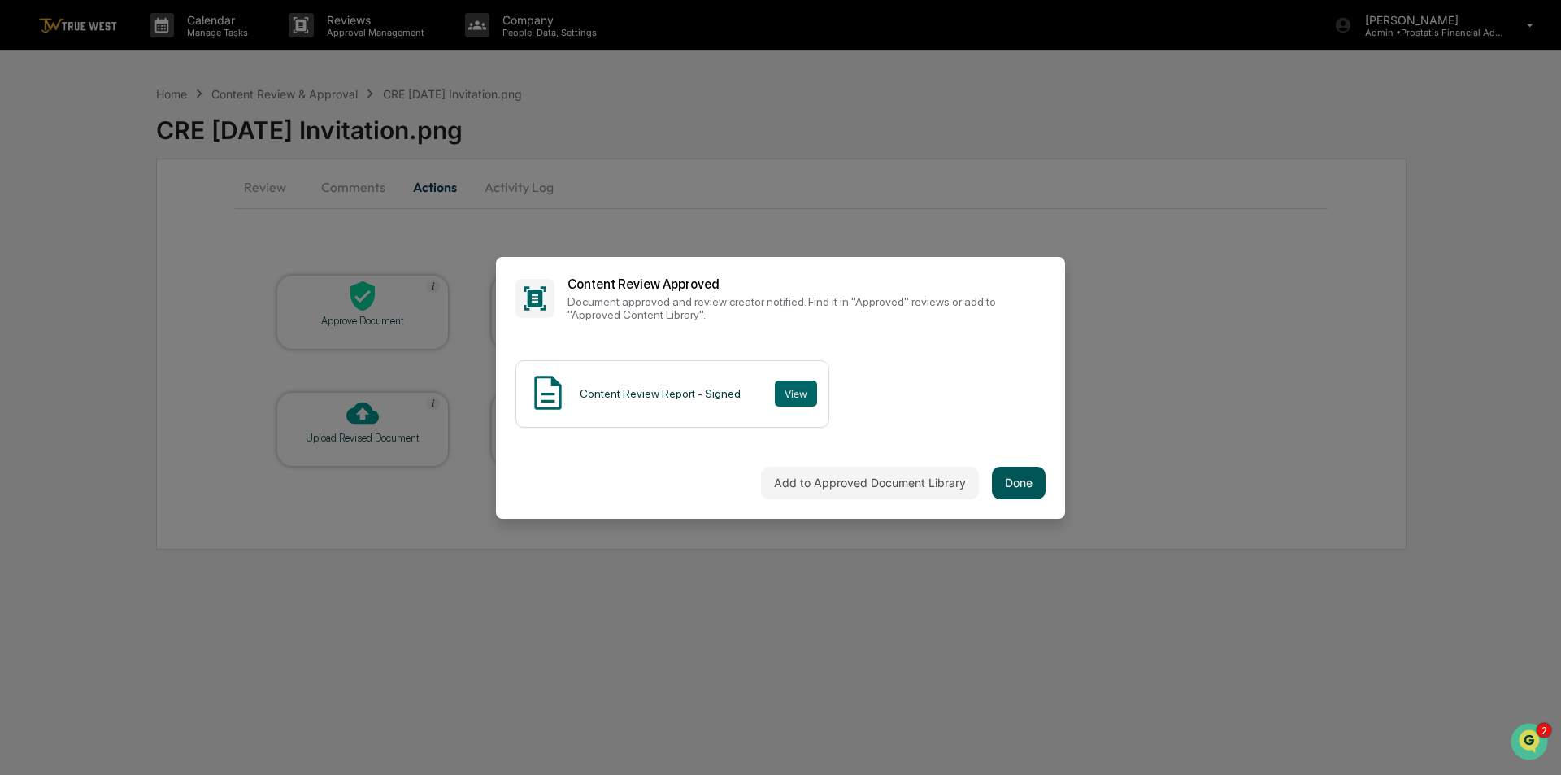
click at [1028, 480] on button "Done" at bounding box center [1019, 483] width 54 height 33
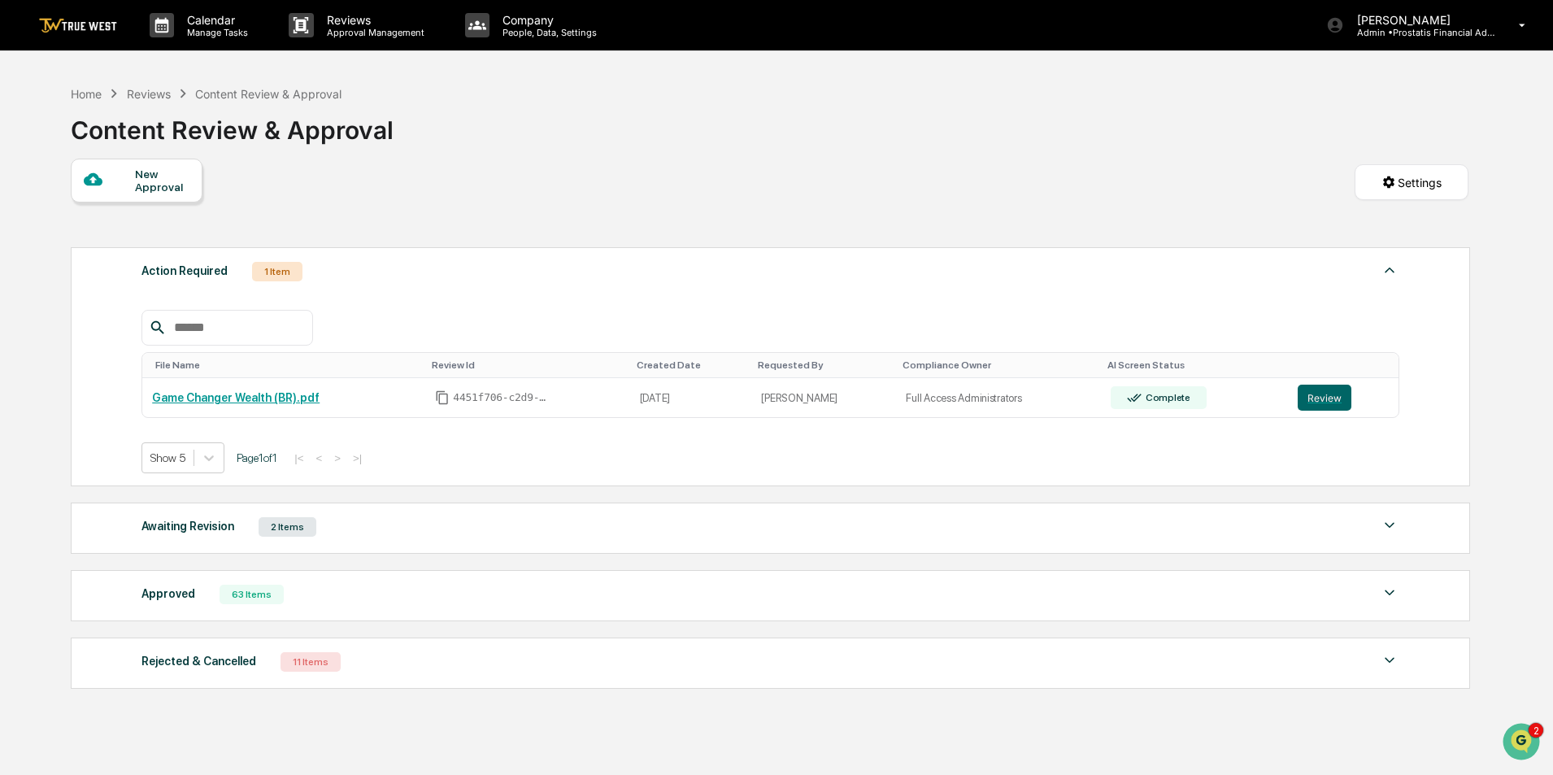
click at [380, 521] on div "Awaiting Revision 2 Items" at bounding box center [770, 526] width 1258 height 23
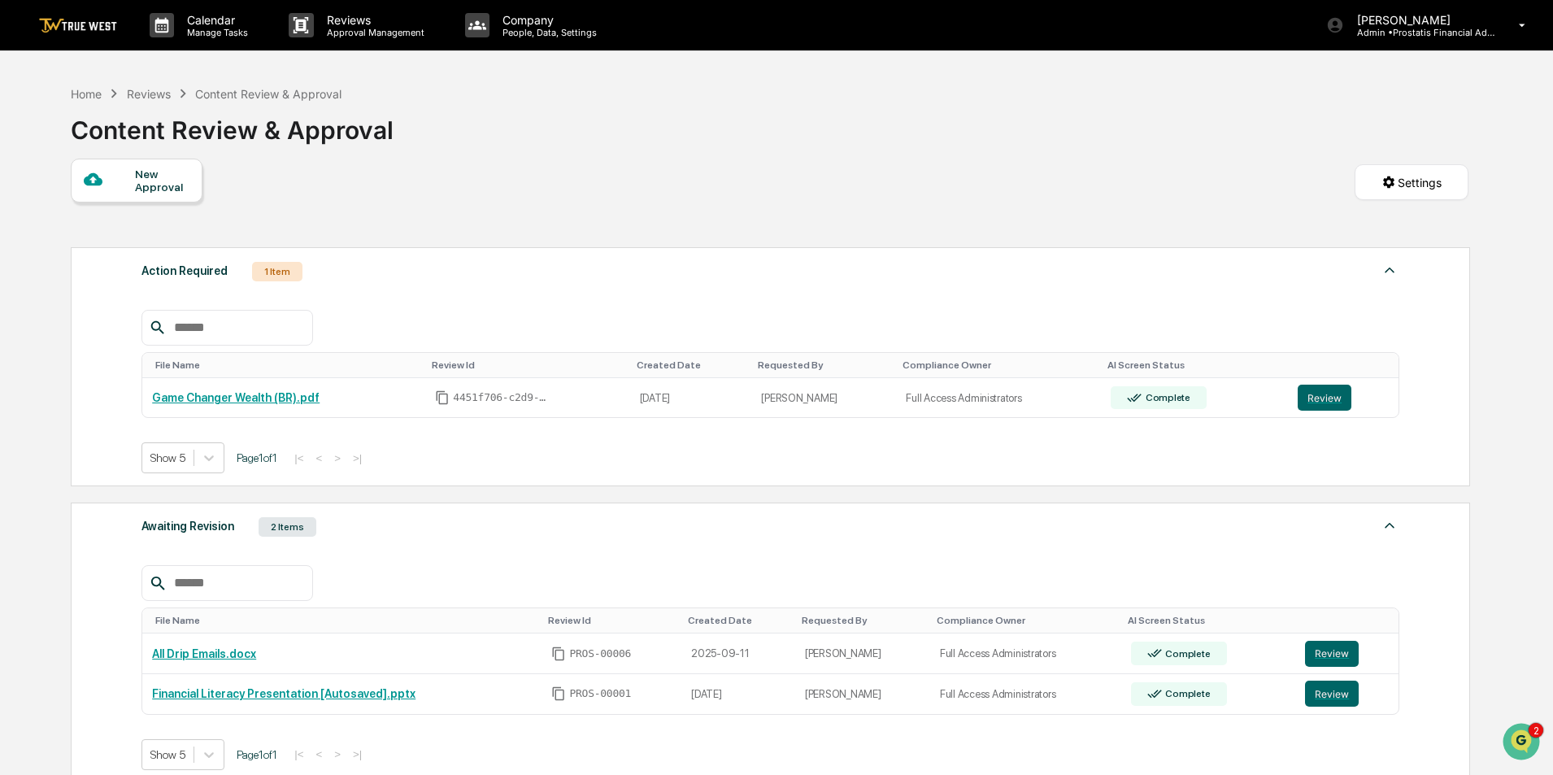
click at [380, 524] on div "Awaiting Revision 2 Items" at bounding box center [770, 526] width 1258 height 23
